Goal: Task Accomplishment & Management: Complete application form

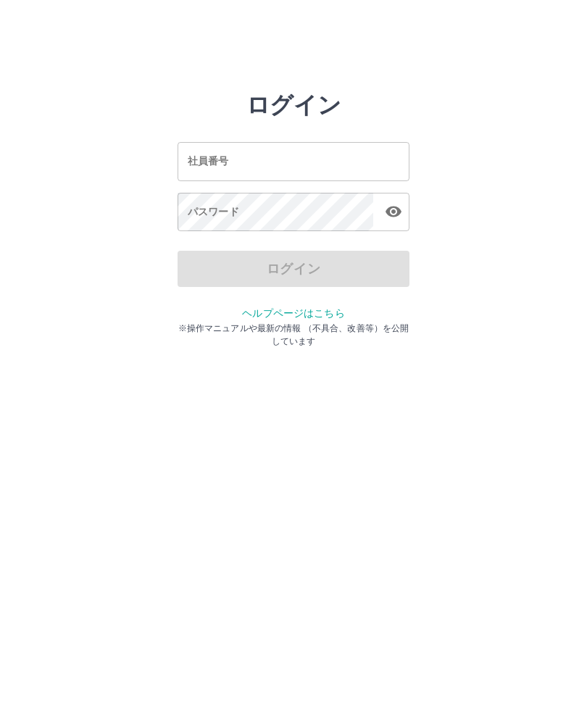
click at [348, 158] on input "社員番号" at bounding box center [294, 161] width 232 height 38
type input "*******"
click at [225, 210] on div "パスワード パスワード" at bounding box center [294, 213] width 232 height 41
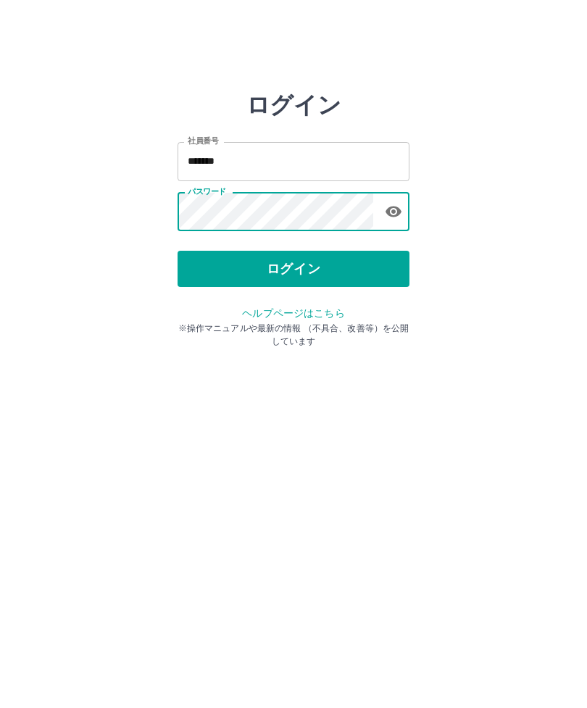
click at [312, 267] on button "ログイン" at bounding box center [294, 269] width 232 height 36
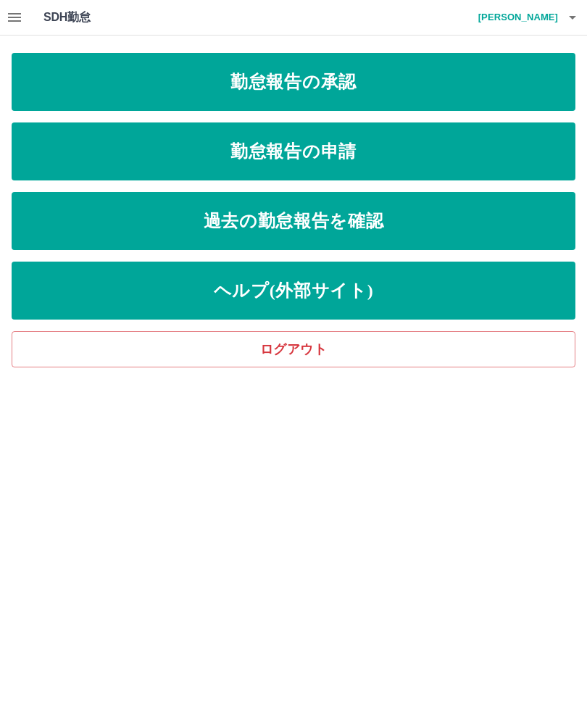
click at [462, 143] on link "勤怠報告の申請" at bounding box center [294, 151] width 564 height 58
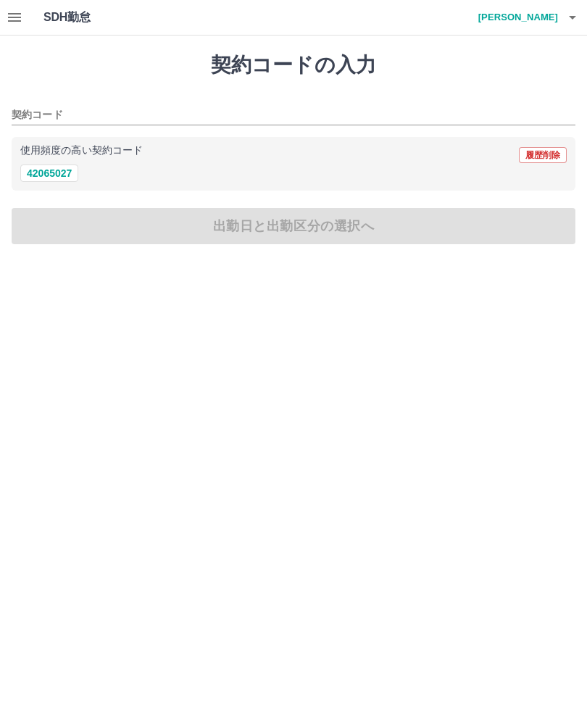
click at [45, 172] on button "42065027" at bounding box center [49, 172] width 58 height 17
type input "********"
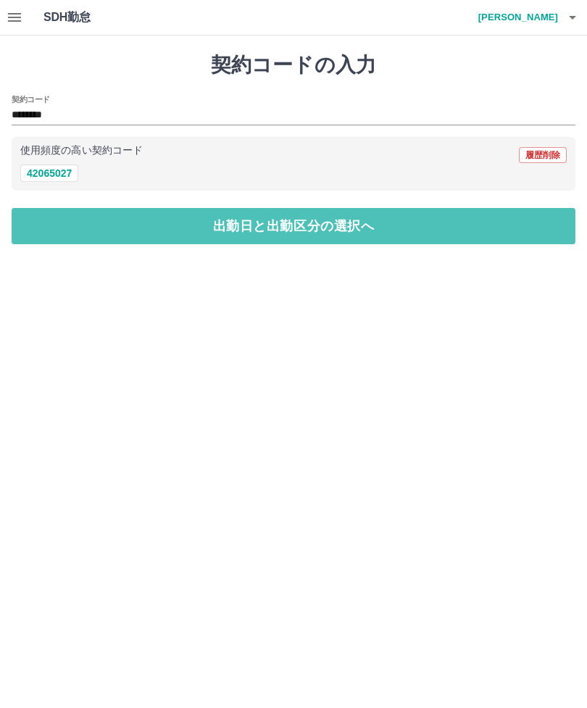
click at [259, 236] on button "出勤日と出勤区分の選択へ" at bounding box center [294, 226] width 564 height 36
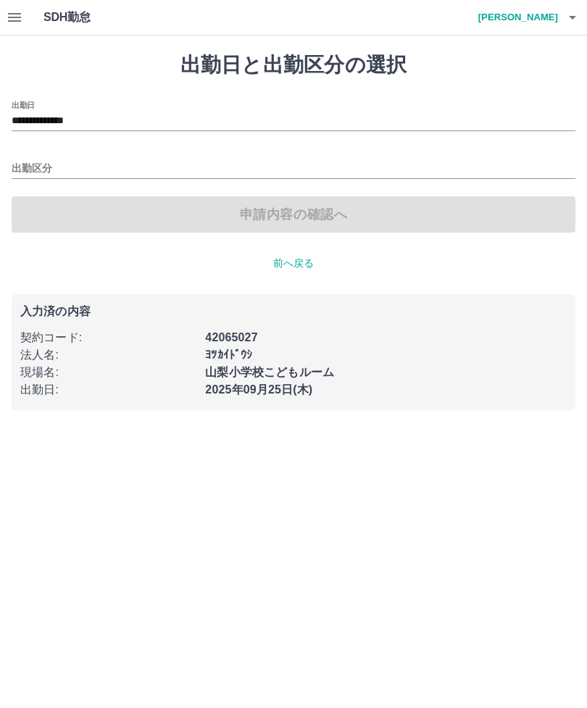
click at [73, 123] on input "**********" at bounding box center [294, 121] width 564 height 18
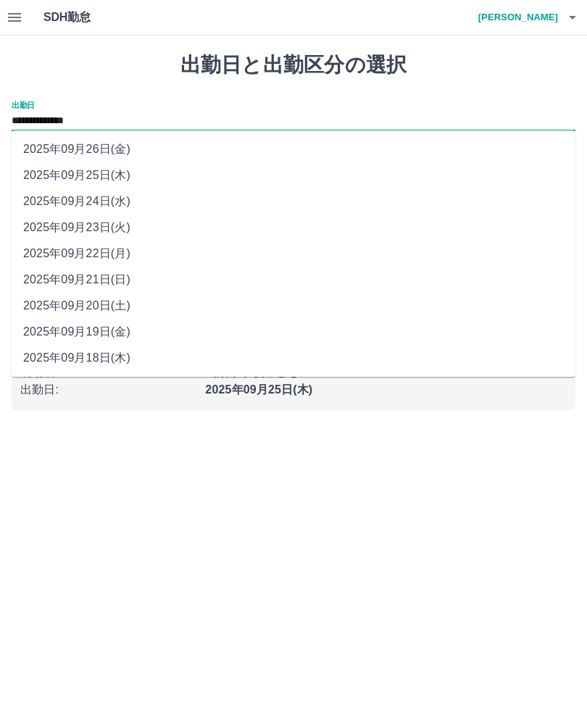
click at [120, 199] on li "2025年09月24日(水)" at bounding box center [294, 201] width 564 height 26
type input "**********"
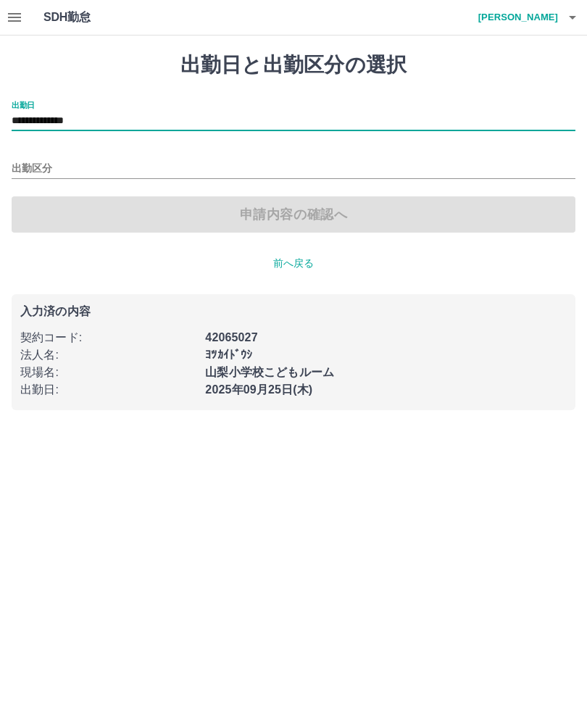
click at [40, 161] on input "出勤区分" at bounding box center [294, 169] width 564 height 18
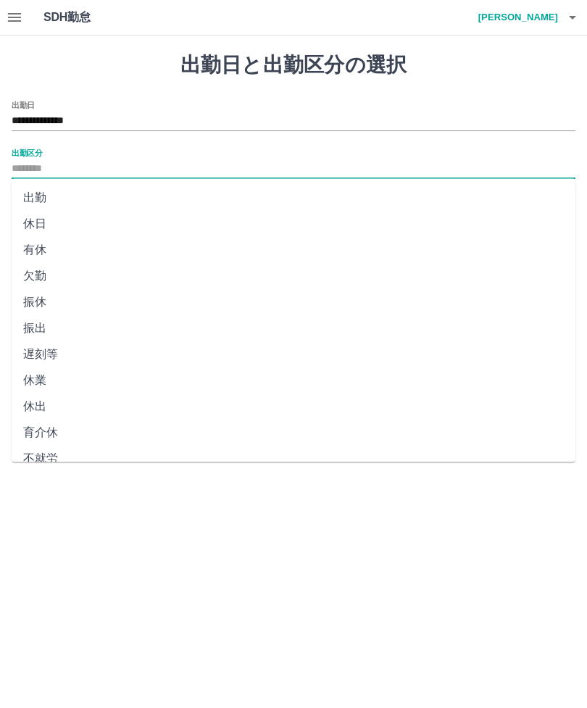
click at [38, 197] on li "出勤" at bounding box center [294, 198] width 564 height 26
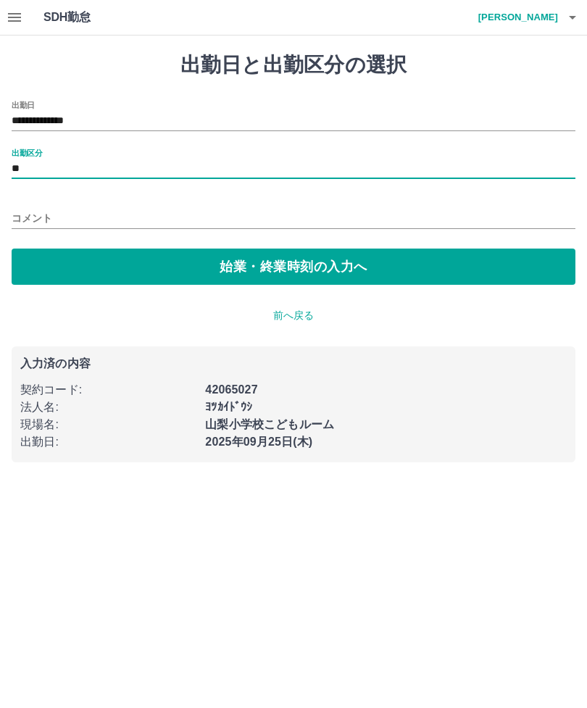
type input "**"
click at [75, 267] on button "始業・終業時刻の入力へ" at bounding box center [294, 267] width 564 height 36
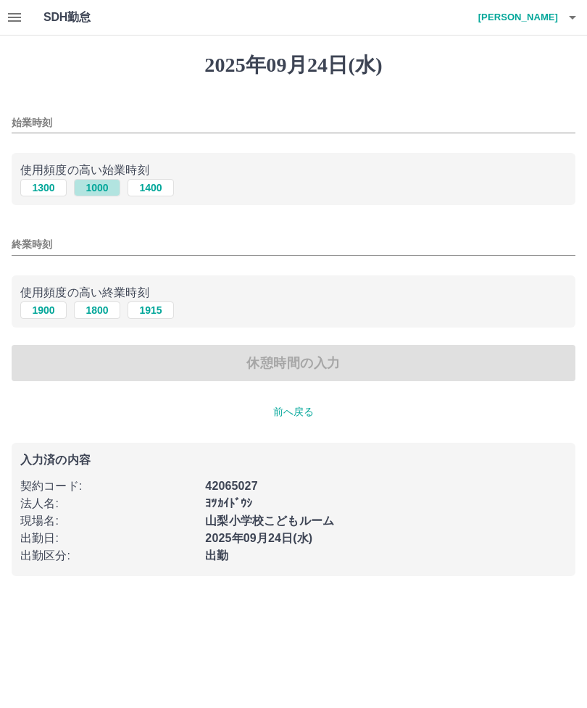
click at [96, 180] on button "1000" at bounding box center [97, 187] width 46 height 17
type input "****"
click at [28, 249] on input "終業時刻" at bounding box center [294, 244] width 564 height 21
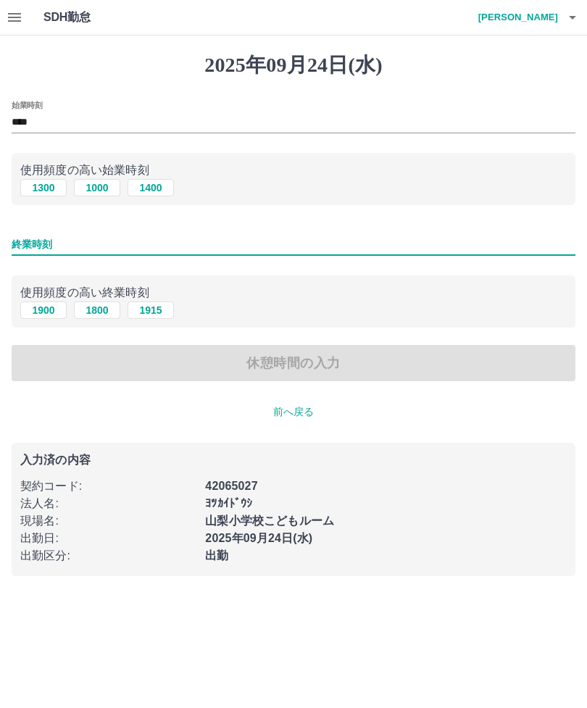
click at [35, 309] on button "1900" at bounding box center [43, 309] width 46 height 17
type input "****"
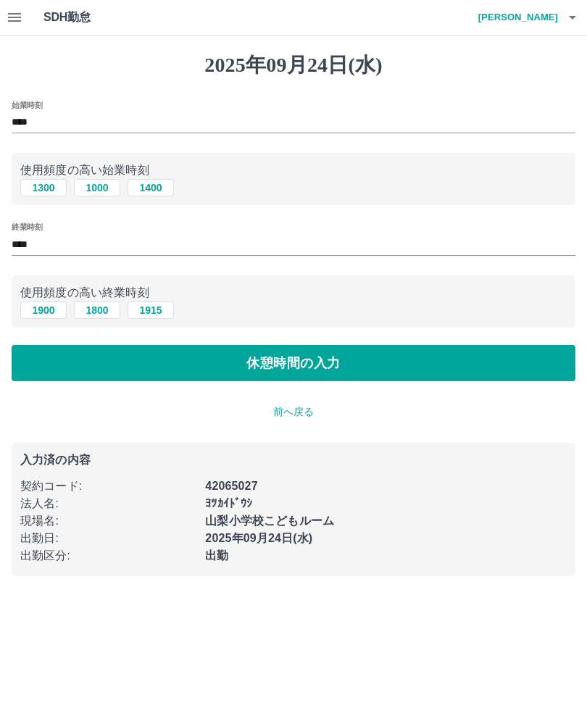
click at [97, 366] on button "休憩時間の入力" at bounding box center [294, 363] width 564 height 36
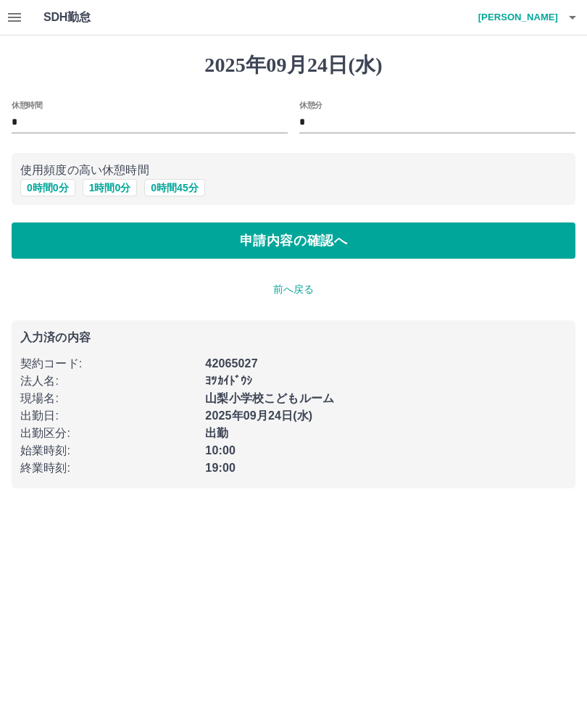
click at [108, 182] on button "1 時間 0 分" at bounding box center [110, 187] width 55 height 17
type input "*"
click at [178, 243] on button "申請内容の確認へ" at bounding box center [294, 240] width 564 height 36
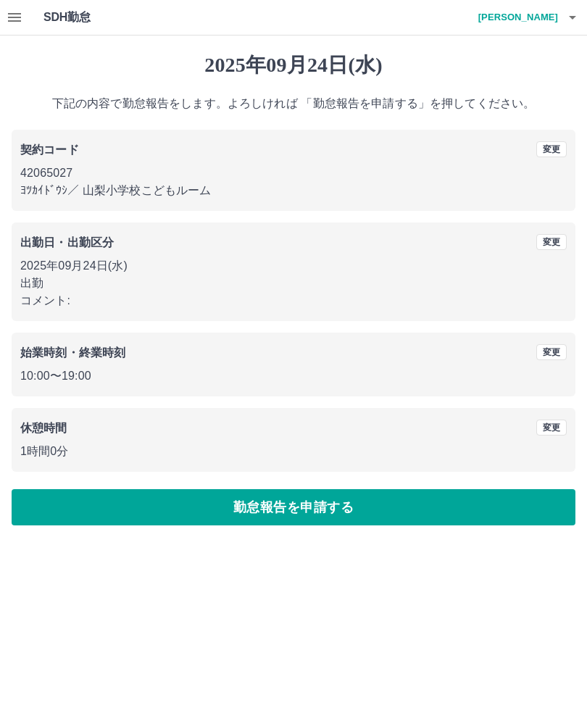
click at [372, 508] on button "勤怠報告を申請する" at bounding box center [294, 507] width 564 height 36
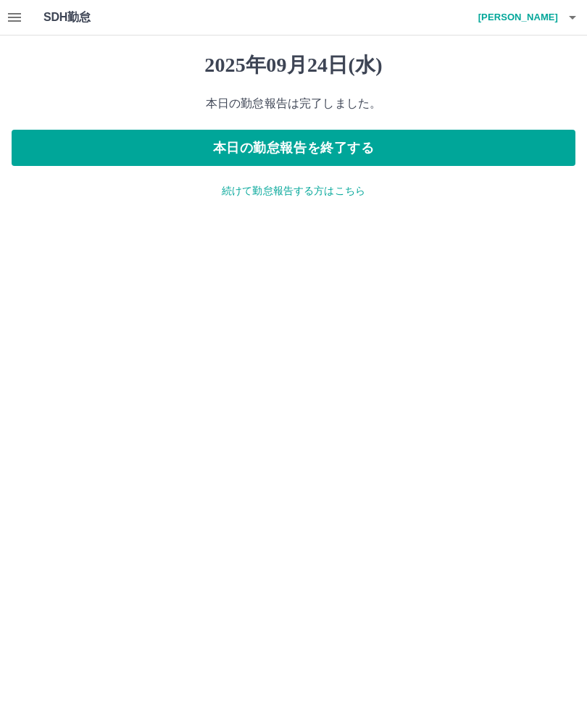
click at [12, 15] on icon "button" at bounding box center [14, 17] width 17 height 17
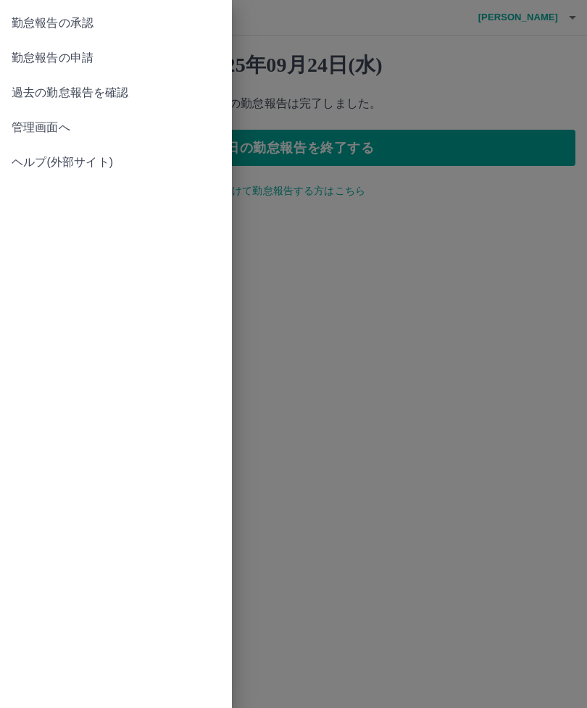
click at [72, 19] on span "勤怠報告の承認" at bounding box center [116, 22] width 209 height 17
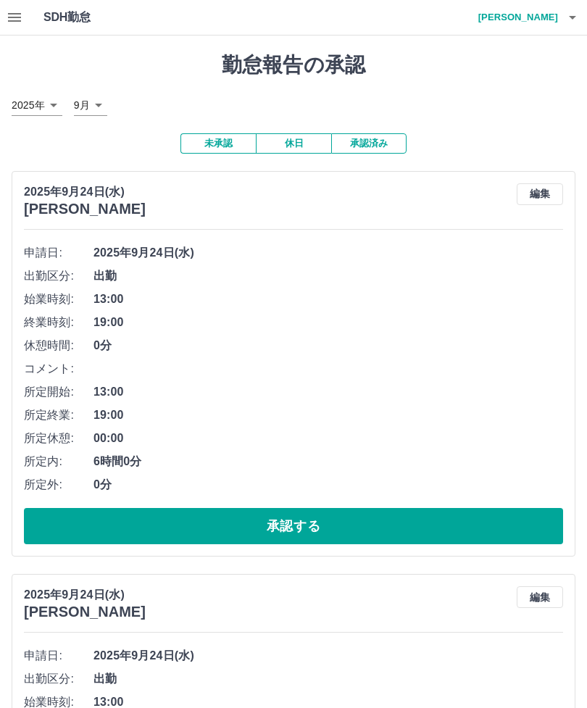
click at [240, 520] on button "承認する" at bounding box center [293, 526] width 539 height 36
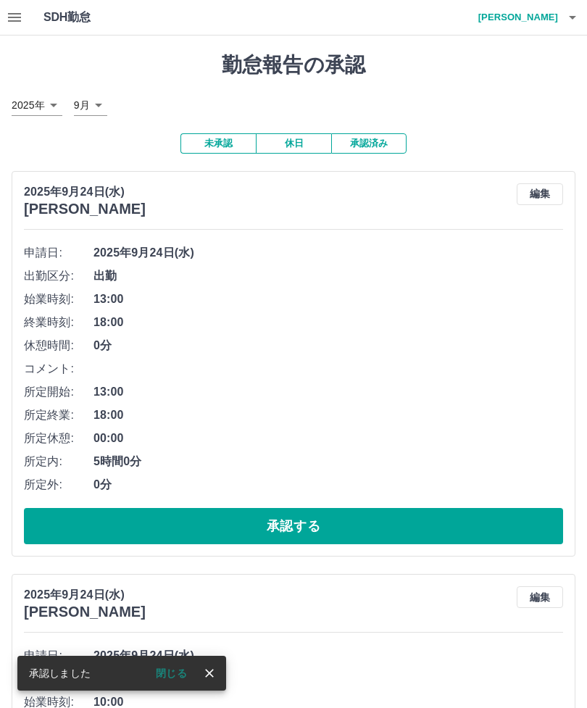
click at [357, 519] on button "承認する" at bounding box center [293, 526] width 539 height 36
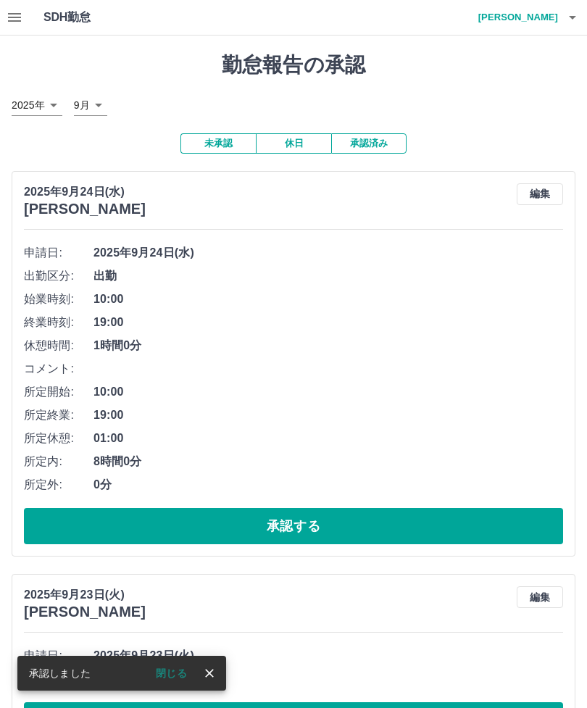
click at [436, 522] on button "承認する" at bounding box center [293, 526] width 539 height 36
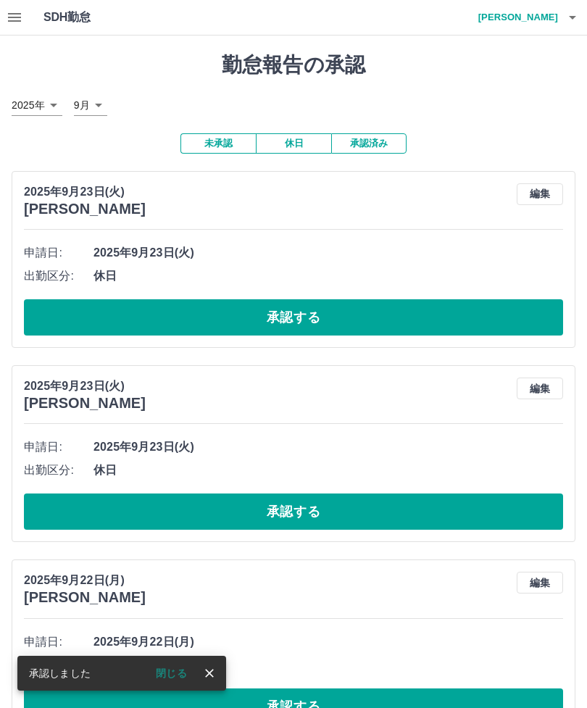
click at [255, 313] on button "承認する" at bounding box center [293, 317] width 539 height 36
click at [286, 315] on button "承認する" at bounding box center [293, 317] width 539 height 36
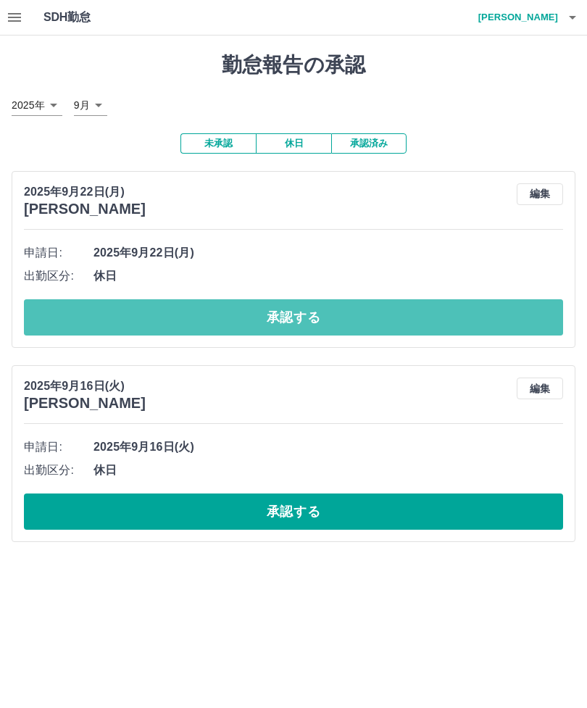
click at [264, 314] on button "承認する" at bounding box center [293, 317] width 539 height 36
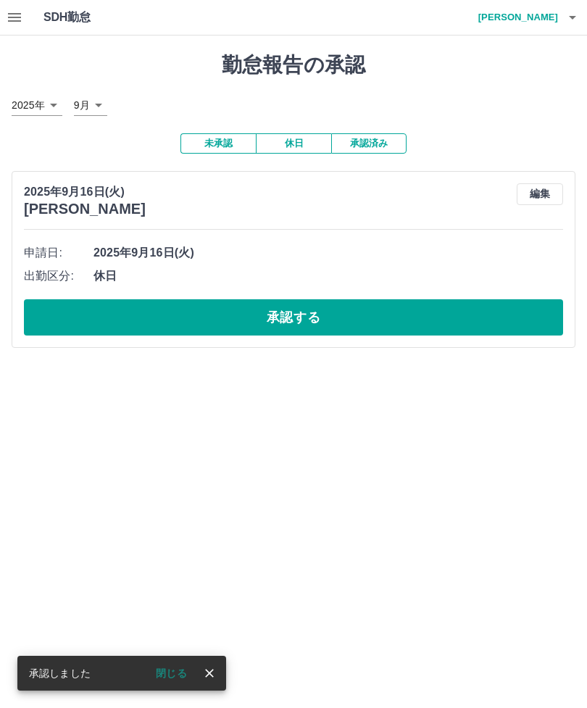
click at [330, 308] on button "承認する" at bounding box center [293, 317] width 539 height 36
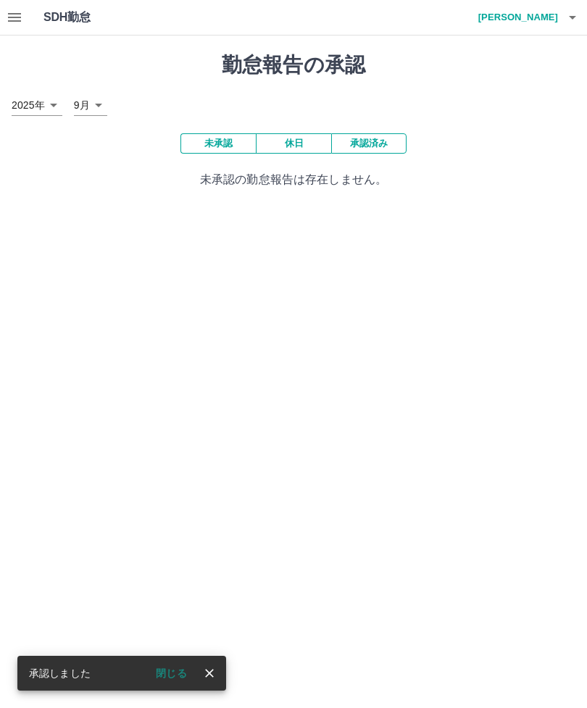
click at [584, 14] on button "button" at bounding box center [572, 17] width 29 height 35
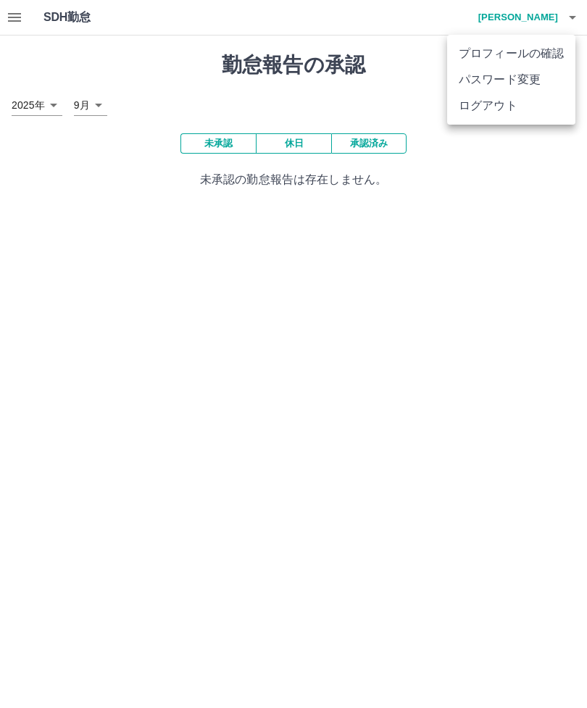
click at [488, 114] on li "ログアウト" at bounding box center [511, 106] width 128 height 26
